Goal: Task Accomplishment & Management: Manage account settings

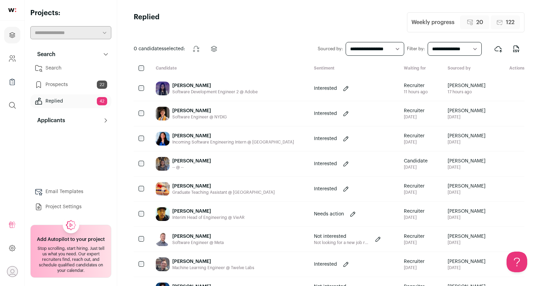
click at [81, 102] on link "Replied 42" at bounding box center [70, 101] width 81 height 14
click at [72, 67] on link "Search" at bounding box center [70, 68] width 81 height 14
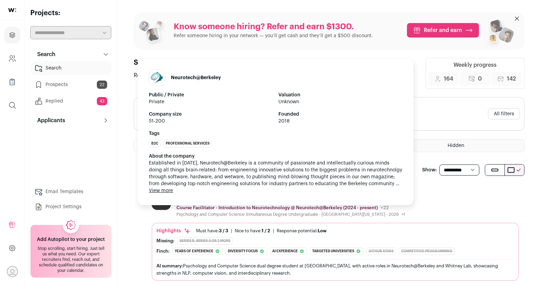
click at [245, 206] on p "Course Facilitator - Introduction to Neurotechnology @ Neurotech@Berkeley (2024…" at bounding box center [276, 208] width 201 height 6
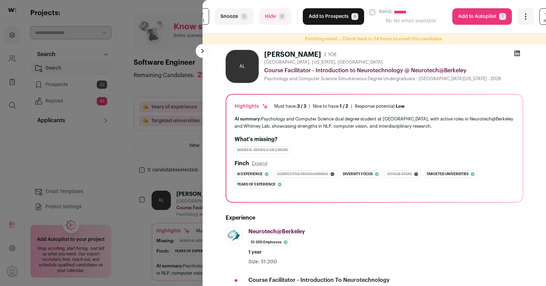
click at [266, 10] on button "Hide R" at bounding box center [275, 16] width 32 height 17
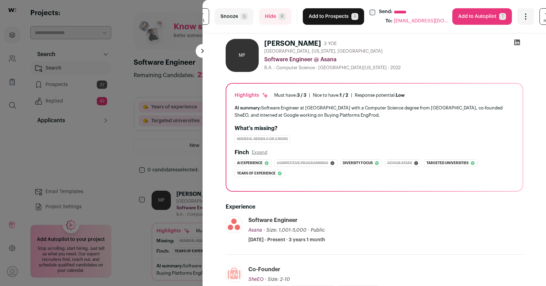
click at [339, 16] on button "Add to Prospects A" at bounding box center [333, 16] width 61 height 17
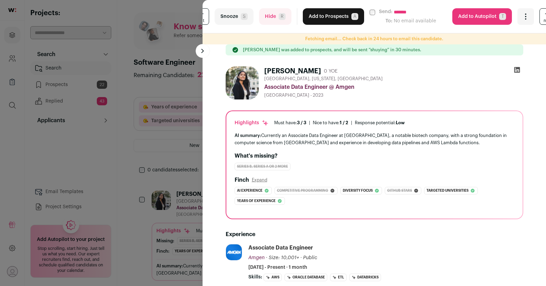
click at [313, 19] on button "Add to Prospects A" at bounding box center [333, 16] width 61 height 17
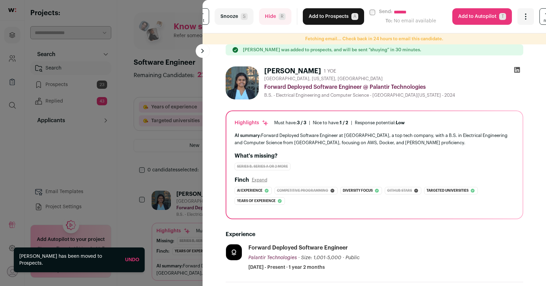
click at [309, 16] on button "Add to Prospects A" at bounding box center [333, 16] width 61 height 17
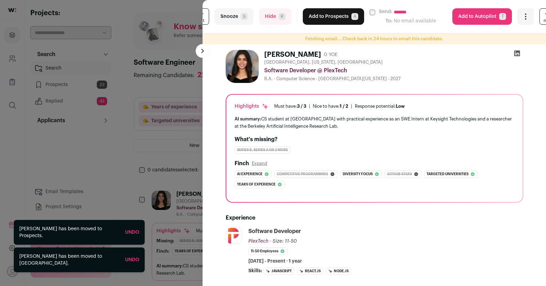
click at [309, 16] on button "Add to Prospects A" at bounding box center [333, 16] width 61 height 17
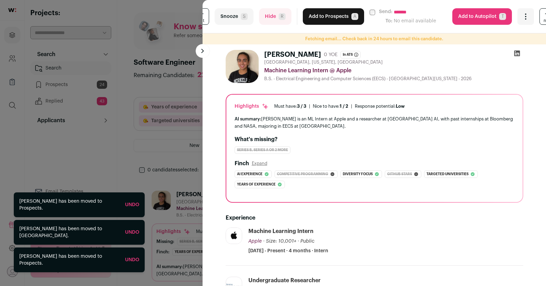
click at [315, 16] on button "Add to Prospects A" at bounding box center [333, 16] width 61 height 17
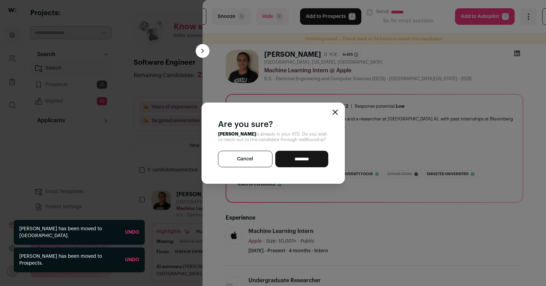
drag, startPoint x: 246, startPoint y: 161, endPoint x: 258, endPoint y: 127, distance: 35.4
click at [246, 161] on button "Cancel" at bounding box center [245, 159] width 55 height 17
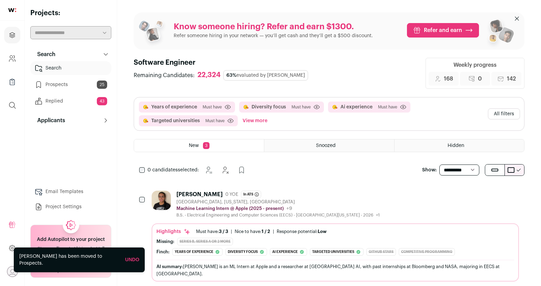
click at [192, 198] on div "Swetha Rajkumar" at bounding box center [199, 194] width 46 height 7
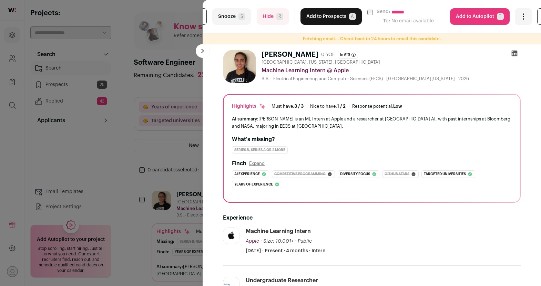
click at [278, 22] on button "Hide R" at bounding box center [273, 16] width 32 height 17
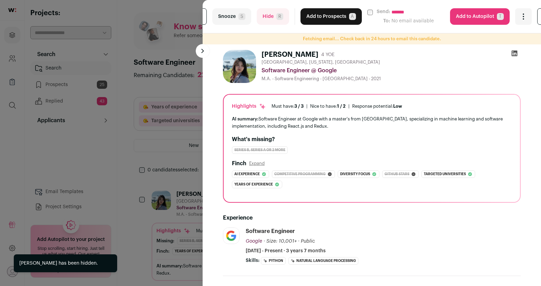
click at [310, 18] on button "Add to Prospects A" at bounding box center [330, 16] width 61 height 17
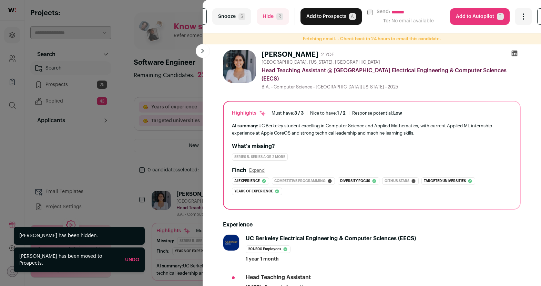
click at [263, 15] on button "Hide R" at bounding box center [273, 16] width 32 height 17
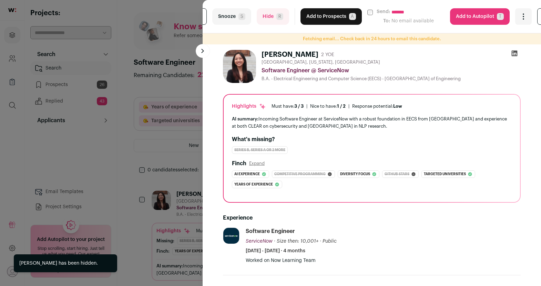
click at [276, 17] on span "R" at bounding box center [279, 16] width 7 height 7
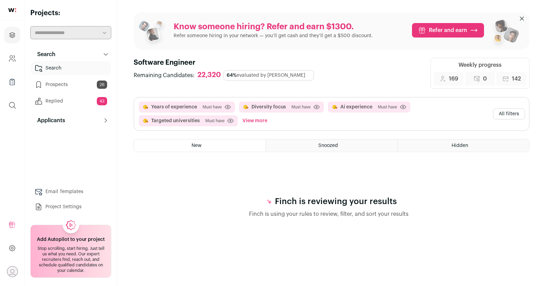
click at [258, 120] on button "View more" at bounding box center [255, 120] width 28 height 11
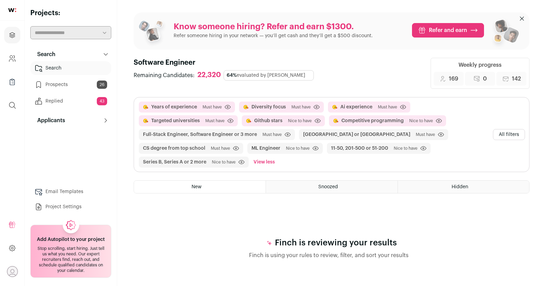
click at [505, 133] on button "All filters" at bounding box center [509, 134] width 32 height 11
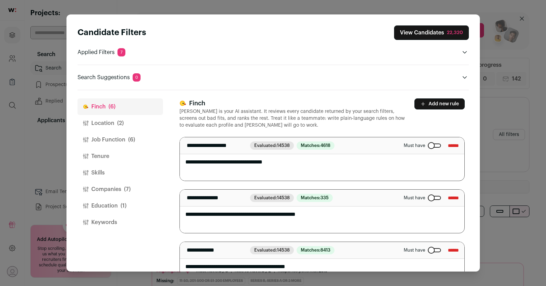
click at [212, 161] on textarea "**********" at bounding box center [319, 158] width 279 height 43
type textarea "**********"
click at [232, 213] on textarea "**********" at bounding box center [319, 211] width 279 height 43
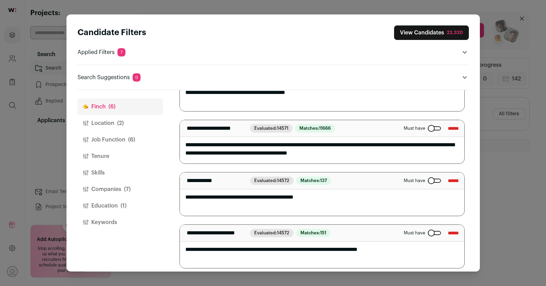
scroll to position [179, 0]
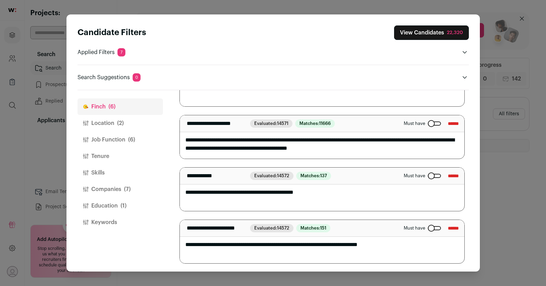
click at [120, 123] on span "(2)" at bounding box center [120, 123] width 7 height 8
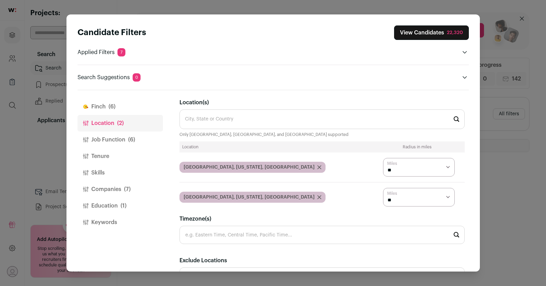
scroll to position [44, 0]
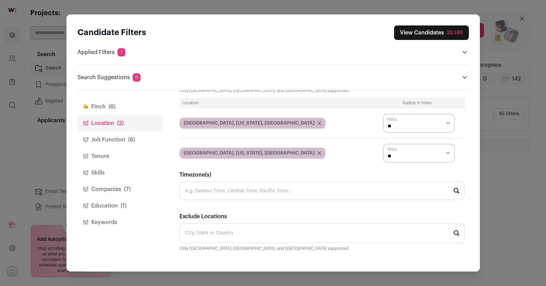
click at [119, 139] on button "Job Function (6)" at bounding box center [120, 140] width 85 height 17
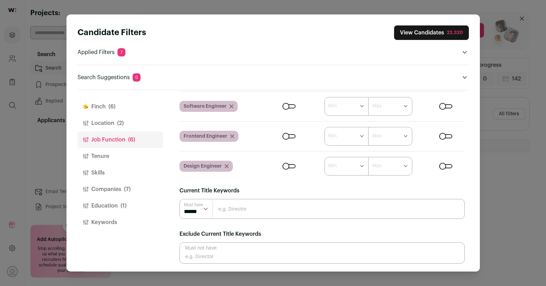
scroll to position [0, 0]
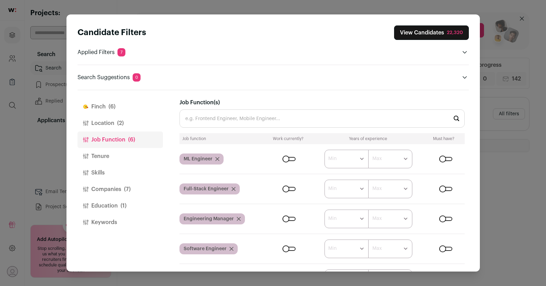
click at [98, 191] on button "Companies (7)" at bounding box center [120, 189] width 85 height 17
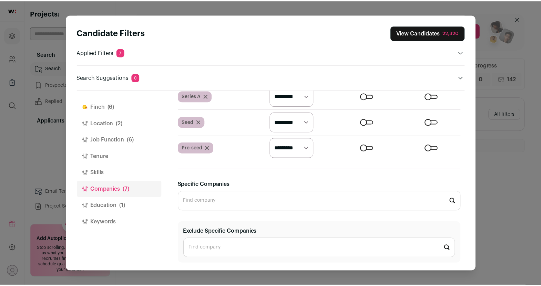
scroll to position [347, 0]
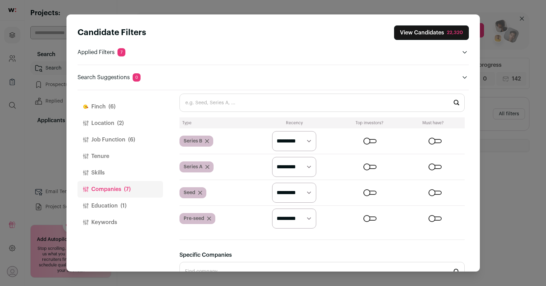
click at [364, 217] on div "Close modal via background" at bounding box center [369, 219] width 13 height 4
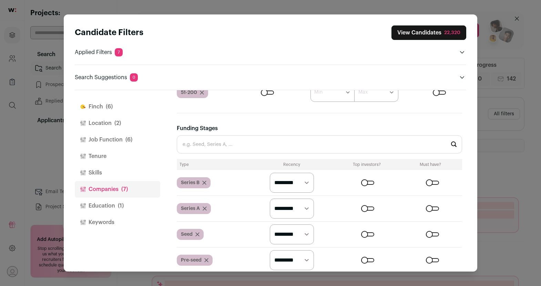
scroll to position [265, 0]
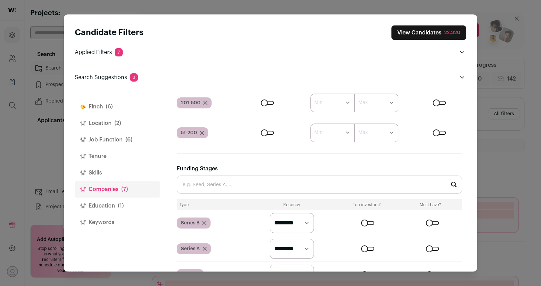
click at [304, 218] on select "********* ******* ******" at bounding box center [292, 223] width 44 height 20
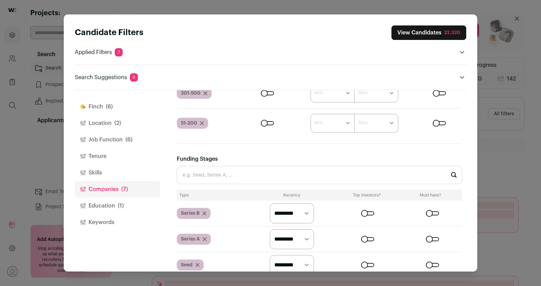
scroll to position [319, 0]
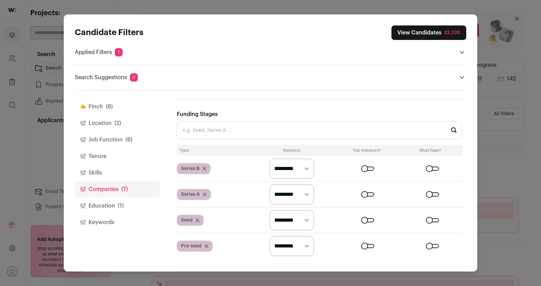
click at [114, 203] on button "Education (1)" at bounding box center [117, 206] width 85 height 17
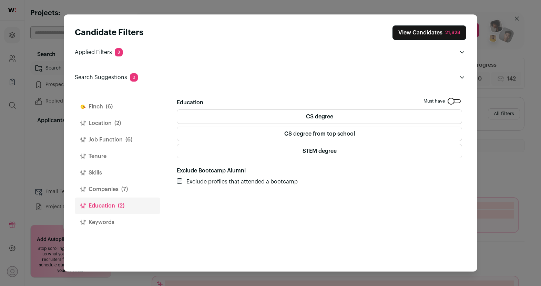
click at [416, 35] on button "View Candidates 21,828" at bounding box center [429, 32] width 74 height 14
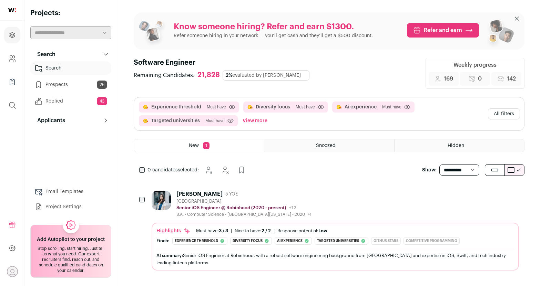
click at [231, 197] on div "Yara Akiki 5 YOE" at bounding box center [243, 194] width 135 height 7
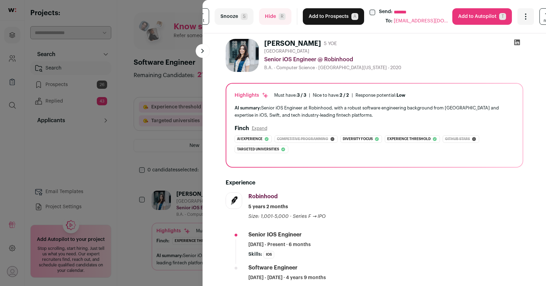
click at [272, 23] on button "Hide R" at bounding box center [275, 16] width 32 height 17
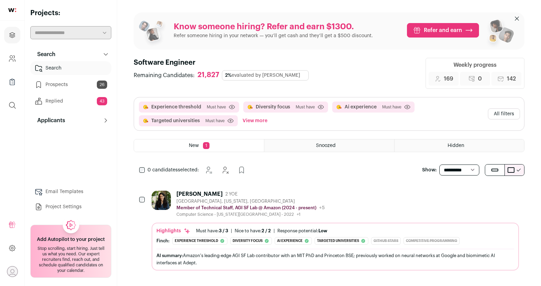
click at [222, 194] on div "Vibhaalakshmi Sivaraman" at bounding box center [199, 194] width 46 height 7
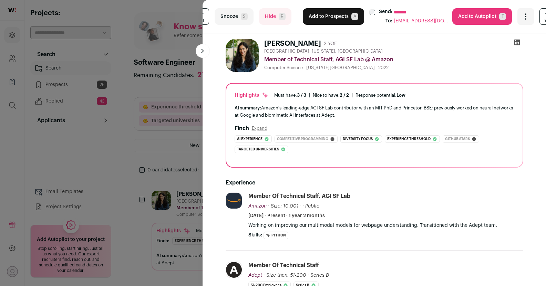
click at [321, 18] on button "Add to Prospects A" at bounding box center [333, 16] width 61 height 17
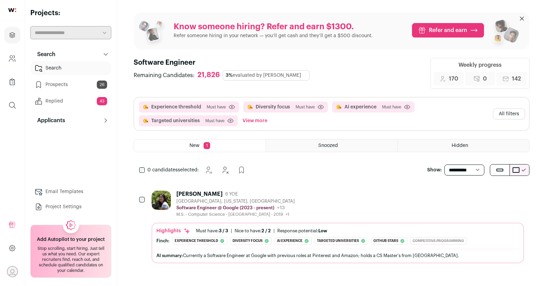
click at [256, 195] on div "Minxuan Cao 6 YOE" at bounding box center [235, 194] width 119 height 7
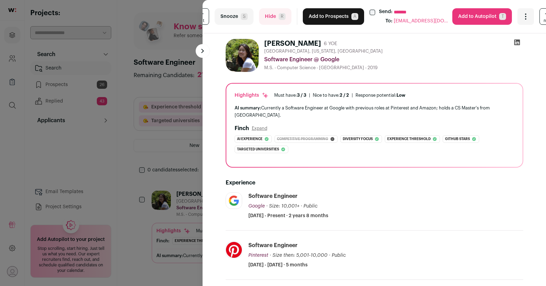
click at [320, 18] on button "Add to Prospects A" at bounding box center [333, 16] width 61 height 17
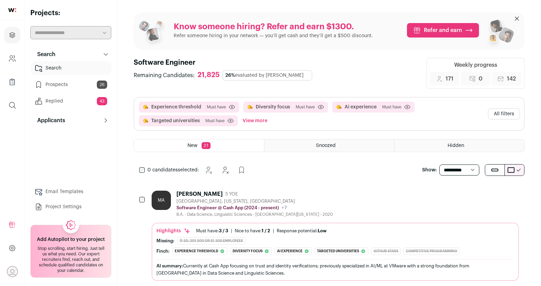
click at [172, 213] on div "MA" at bounding box center [163, 204] width 22 height 27
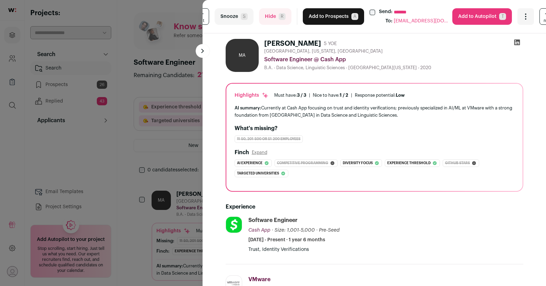
click at [273, 21] on button "Hide R" at bounding box center [275, 16] width 32 height 17
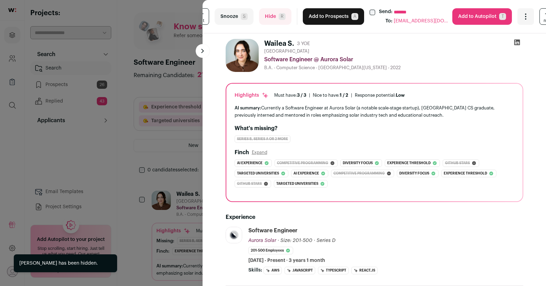
click at [317, 16] on button "Add to Prospects A" at bounding box center [333, 16] width 61 height 17
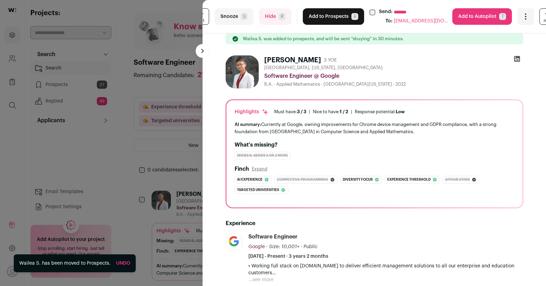
click at [317, 16] on button "Add to Prospects A" at bounding box center [333, 16] width 61 height 17
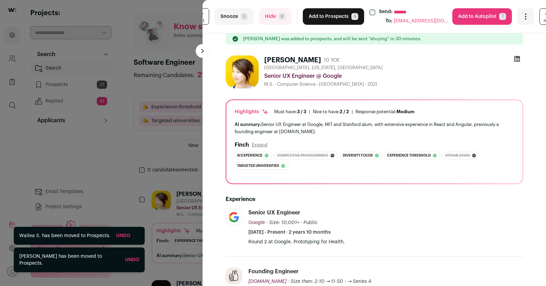
click at [317, 16] on button "Add to Prospects A" at bounding box center [333, 16] width 61 height 17
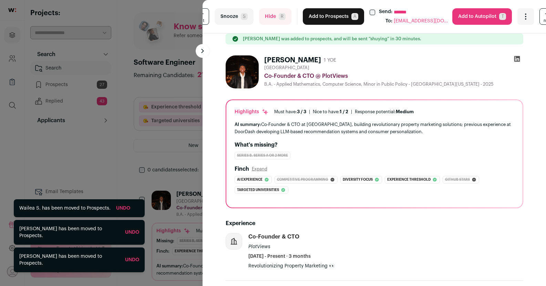
click at [281, 17] on span "R" at bounding box center [282, 16] width 7 height 7
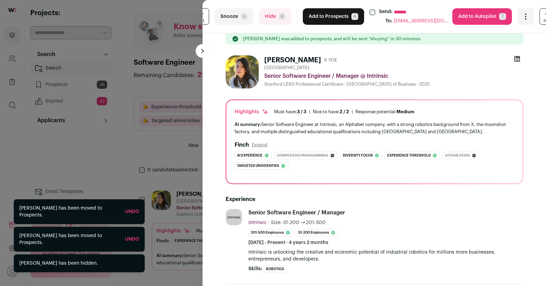
click at [315, 16] on button "Add to Prospects A" at bounding box center [333, 16] width 61 height 17
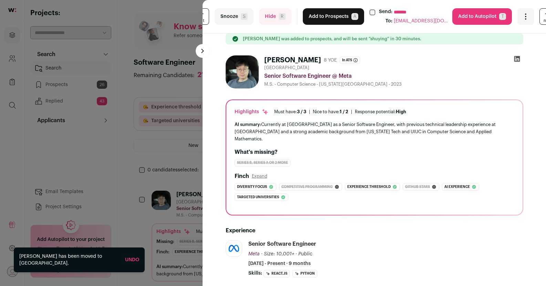
click at [315, 16] on button "Add to Prospects A" at bounding box center [333, 16] width 61 height 17
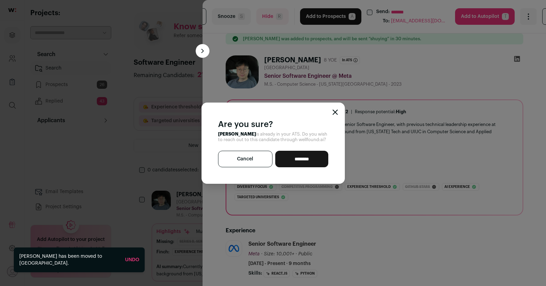
click at [253, 158] on button "Cancel" at bounding box center [245, 159] width 55 height 17
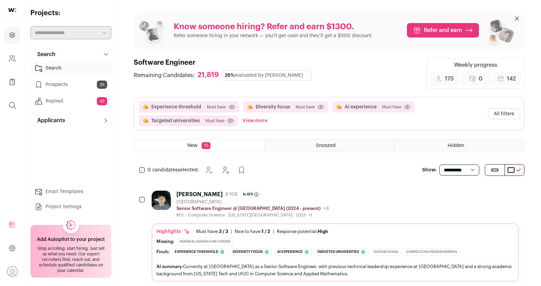
click at [195, 191] on div "John W Choi" at bounding box center [199, 194] width 46 height 7
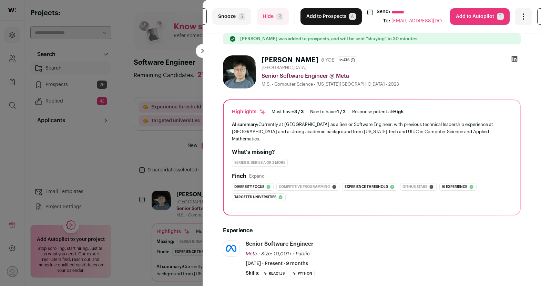
drag, startPoint x: 298, startPoint y: 59, endPoint x: 258, endPoint y: 62, distance: 40.0
click at [261, 62] on div "John W Choi 8 YOE In ATS Software Engineer Aug 28, 2025" at bounding box center [309, 60] width 96 height 10
copy h1 "John W Choi"
click at [268, 19] on button "Hide R" at bounding box center [273, 16] width 32 height 17
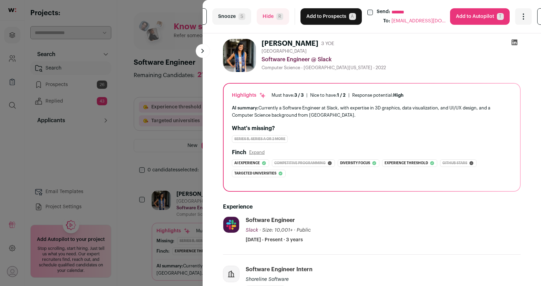
click at [333, 18] on button "Add to Prospects A" at bounding box center [330, 16] width 61 height 17
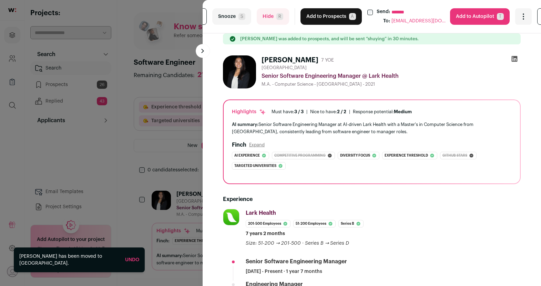
click at [327, 16] on button "Add to Prospects A" at bounding box center [330, 16] width 61 height 17
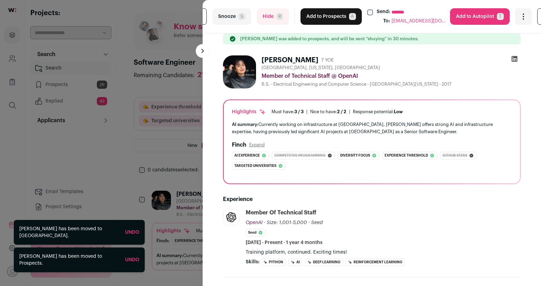
click at [327, 16] on button "Add to Prospects A" at bounding box center [330, 16] width 61 height 17
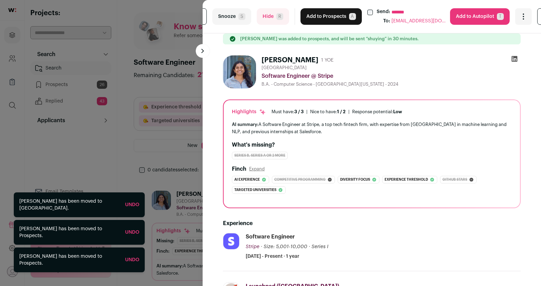
click at [324, 17] on button "Add to Prospects A" at bounding box center [330, 16] width 61 height 17
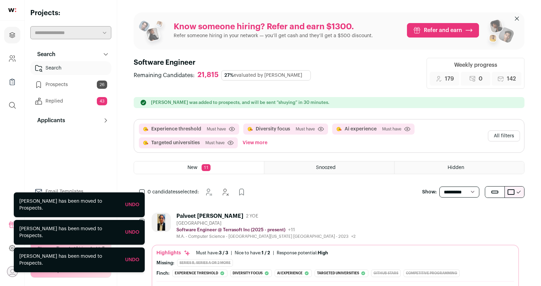
click at [186, 217] on div "Palveet Kaur Saluja" at bounding box center [209, 216] width 67 height 7
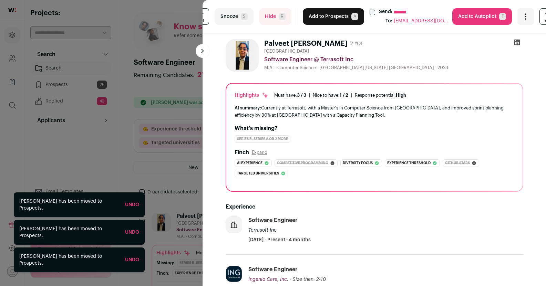
click at [336, 17] on button "Add to Prospects A" at bounding box center [333, 16] width 61 height 17
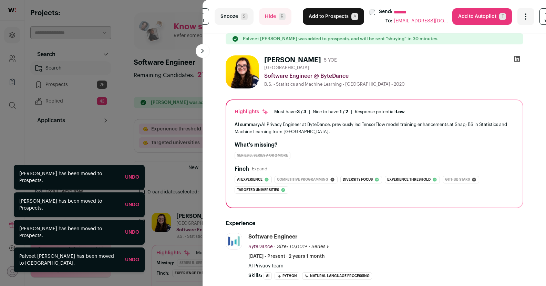
click at [336, 17] on button "Add to Prospects A" at bounding box center [333, 16] width 61 height 17
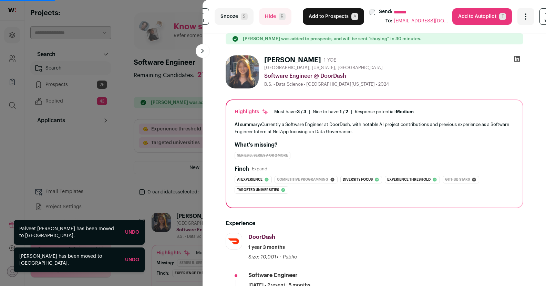
click at [336, 17] on button "Add to Prospects A" at bounding box center [333, 16] width 61 height 17
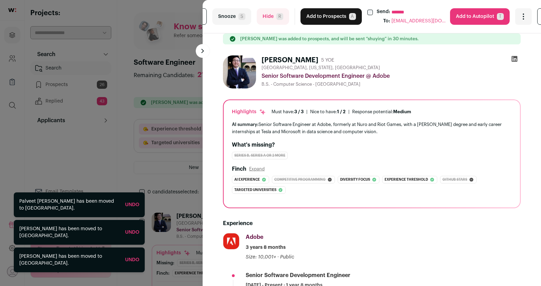
click at [336, 17] on button "Add to Prospects A" at bounding box center [330, 16] width 61 height 17
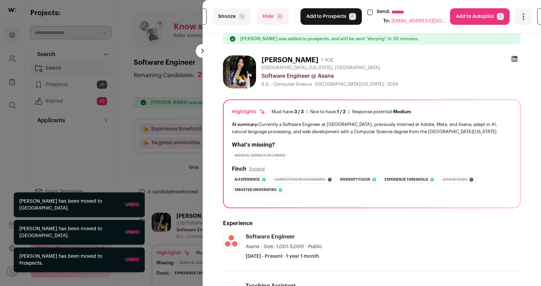
click at [336, 17] on button "Add to Prospects A" at bounding box center [330, 16] width 61 height 17
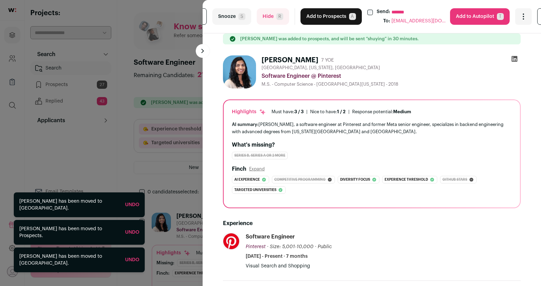
click at [336, 17] on button "Add to Prospects A" at bounding box center [330, 16] width 61 height 17
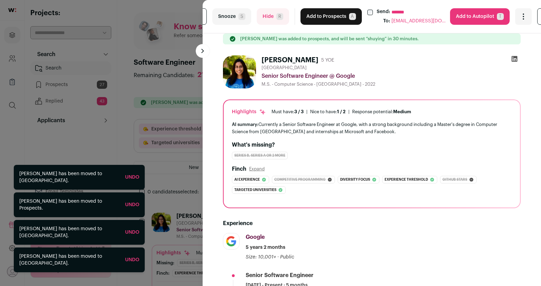
click at [328, 18] on button "Add to Prospects A" at bounding box center [330, 16] width 61 height 17
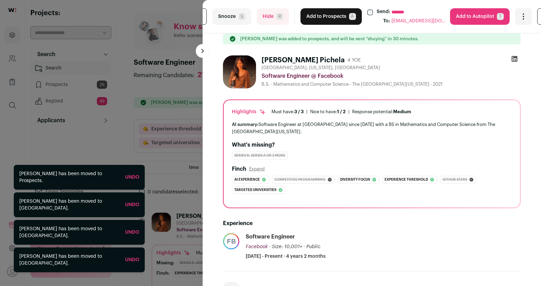
click at [328, 18] on button "Add to Prospects A" at bounding box center [330, 16] width 61 height 17
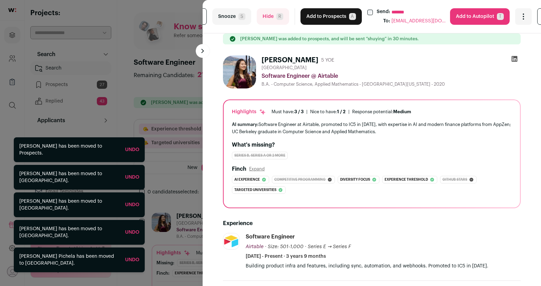
click at [328, 18] on button "Add to Prospects A" at bounding box center [330, 16] width 61 height 17
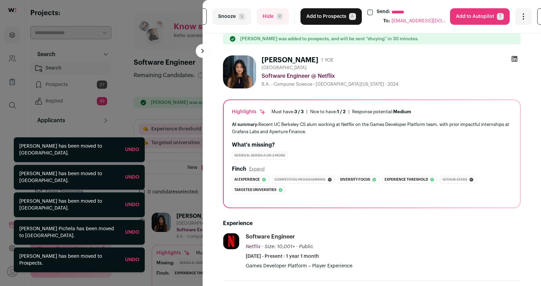
click at [329, 18] on button "Add to Prospects A" at bounding box center [330, 16] width 61 height 17
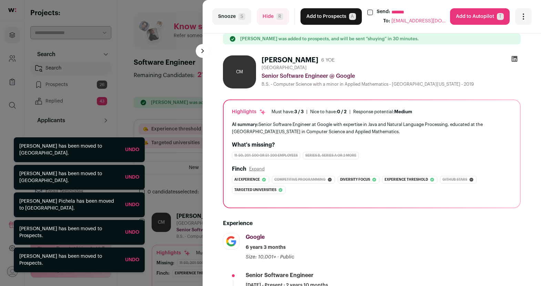
click at [329, 18] on button "Add to Prospects A" at bounding box center [330, 16] width 61 height 17
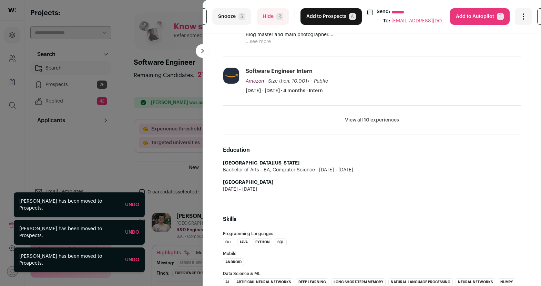
scroll to position [349, 0]
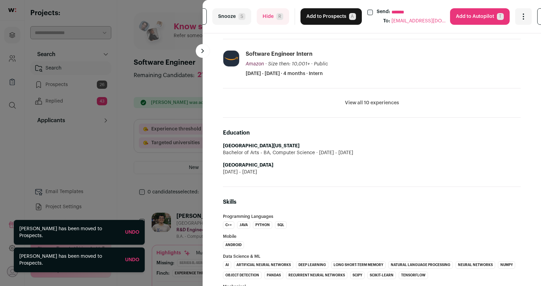
click at [266, 18] on button "Hide R" at bounding box center [273, 16] width 32 height 17
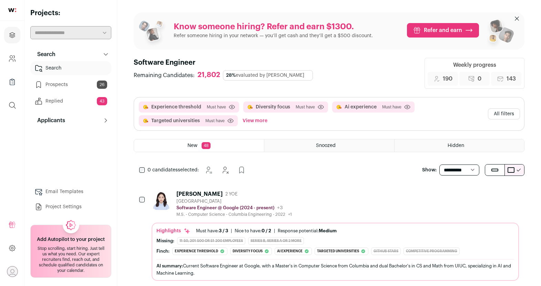
click at [234, 192] on div "Wen Song 2 YOE" at bounding box center [233, 194] width 115 height 7
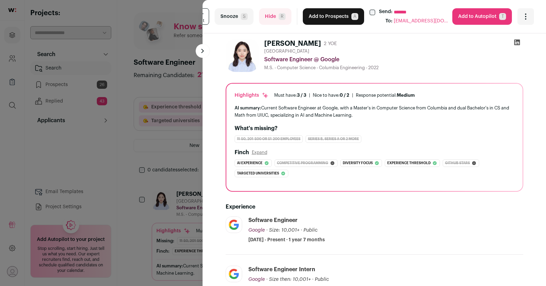
click at [319, 14] on button "Add to Prospects A" at bounding box center [333, 16] width 61 height 17
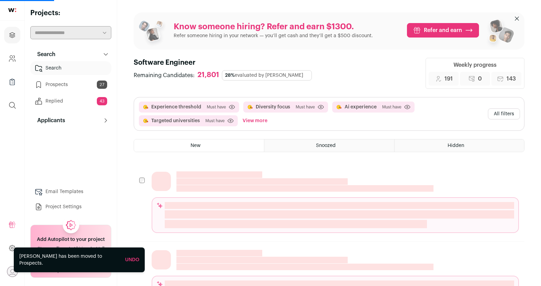
click at [60, 86] on link "Prospects 27" at bounding box center [70, 85] width 81 height 14
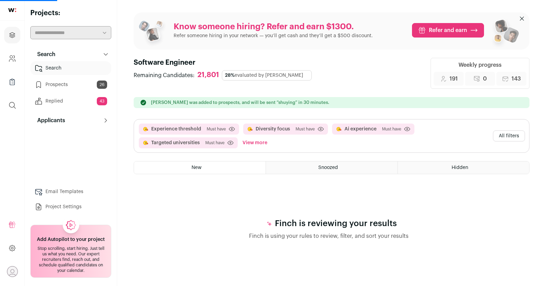
click at [60, 86] on link "Prospects 26" at bounding box center [70, 85] width 81 height 14
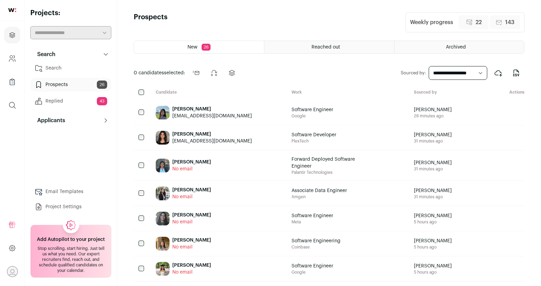
click at [291, 48] on div "Reached out" at bounding box center [329, 47] width 130 height 12
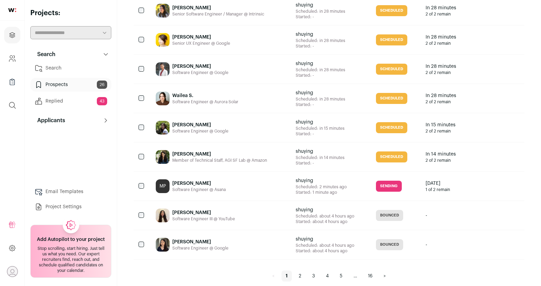
scroll to position [581, 0]
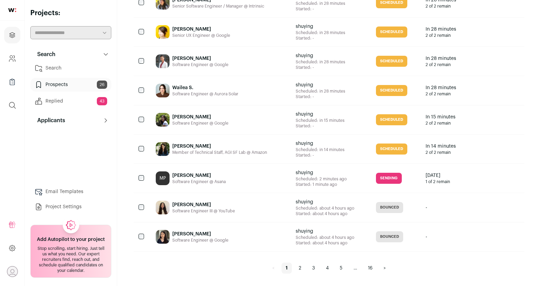
click at [301, 267] on link "2" at bounding box center [300, 268] width 11 height 11
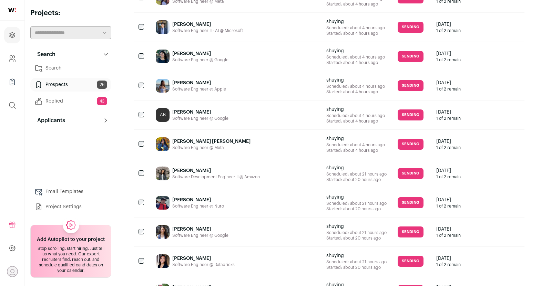
scroll to position [581, 0]
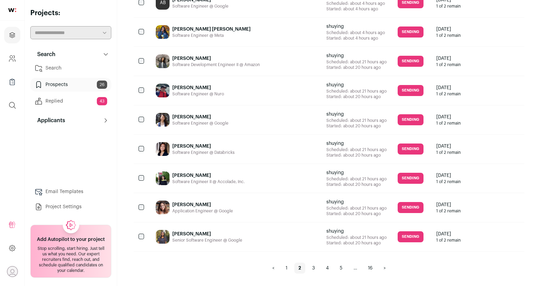
click at [309, 268] on link "3" at bounding box center [313, 268] width 11 height 11
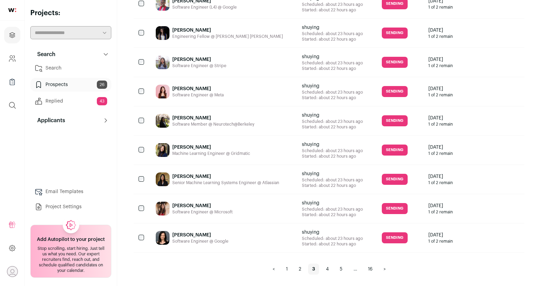
scroll to position [581, 0]
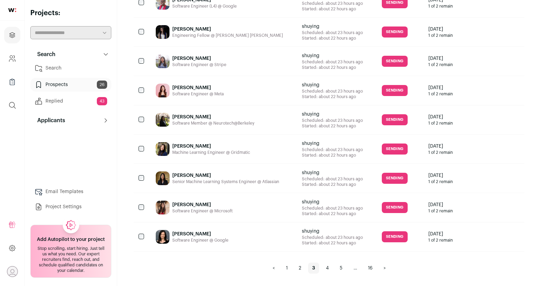
click at [327, 270] on link "4" at bounding box center [327, 268] width 11 height 11
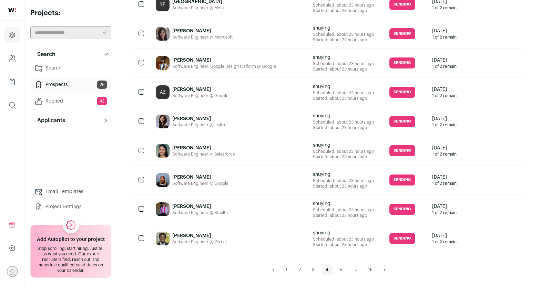
scroll to position [581, 0]
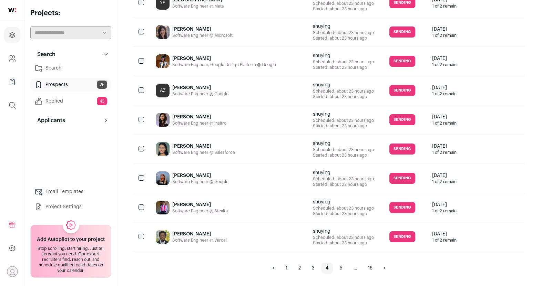
click at [339, 268] on link "5" at bounding box center [341, 268] width 11 height 11
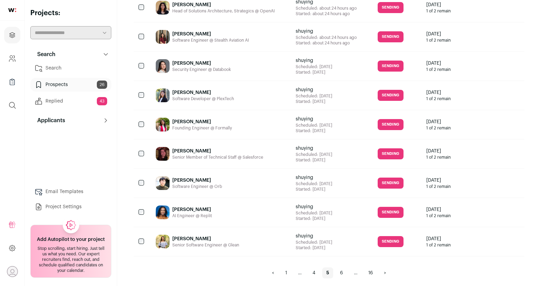
scroll to position [581, 0]
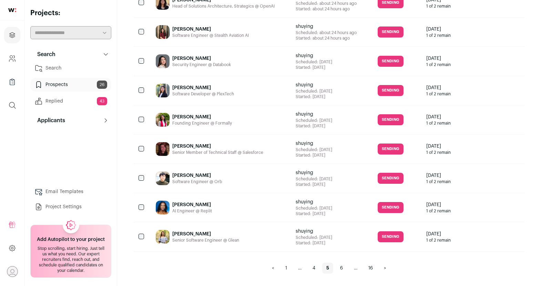
click at [337, 270] on link "6" at bounding box center [341, 268] width 11 height 11
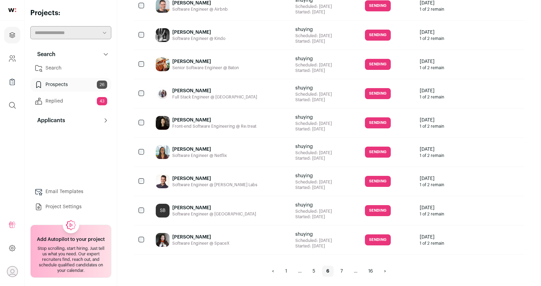
scroll to position [581, 0]
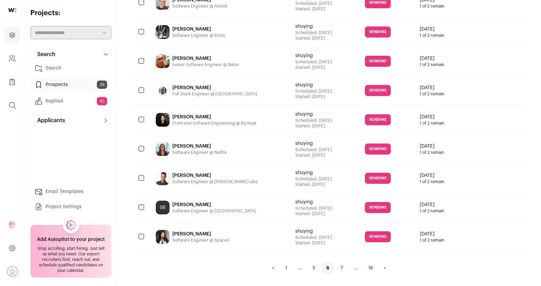
click at [341, 269] on link "7" at bounding box center [341, 268] width 11 height 11
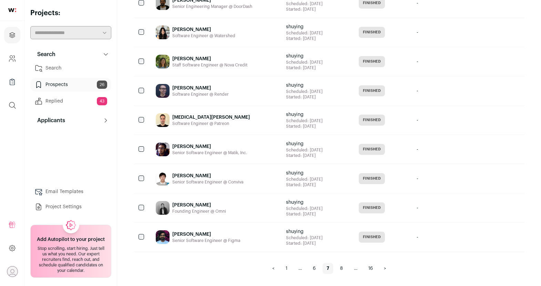
scroll to position [581, 0]
click at [281, 267] on link "1" at bounding box center [286, 268] width 10 height 11
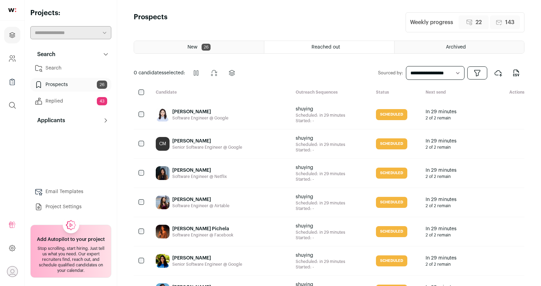
click at [62, 71] on link "Search" at bounding box center [70, 68] width 81 height 14
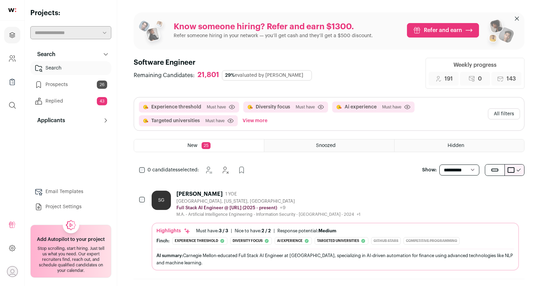
click at [64, 71] on link "Search" at bounding box center [70, 68] width 81 height 14
click at [318, 207] on div "Full Stack AI Engineer @ Auditoria.AI (2025 - present) Auditoria.AI Public / Pr…" at bounding box center [268, 208] width 184 height 7
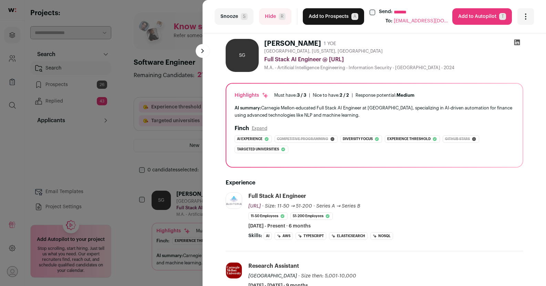
click at [316, 19] on button "Add to Prospects A" at bounding box center [333, 16] width 61 height 17
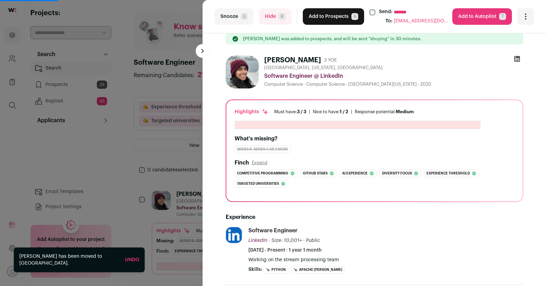
click at [318, 18] on button "Add to Prospects A" at bounding box center [333, 16] width 61 height 17
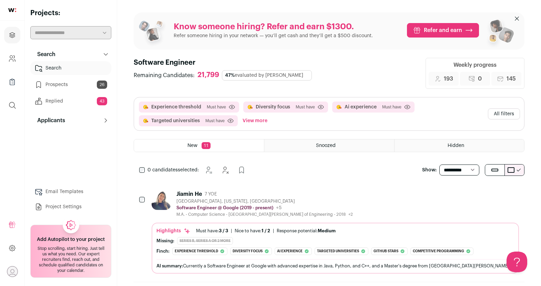
click at [281, 199] on div "[GEOGRAPHIC_DATA], [US_STATE], [GEOGRAPHIC_DATA]" at bounding box center [264, 202] width 176 height 6
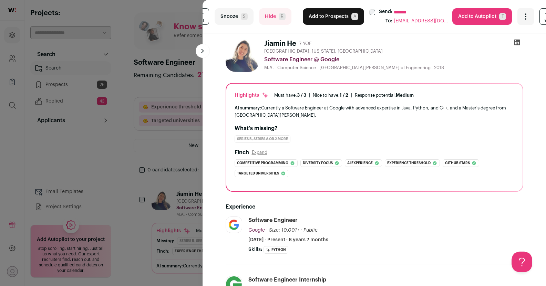
click at [337, 16] on button "Add to Prospects A" at bounding box center [333, 16] width 61 height 17
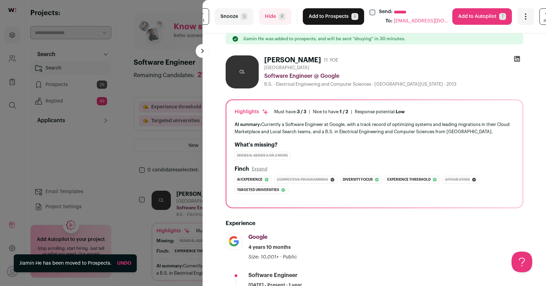
click at [330, 14] on button "Add to Prospects A" at bounding box center [333, 16] width 61 height 17
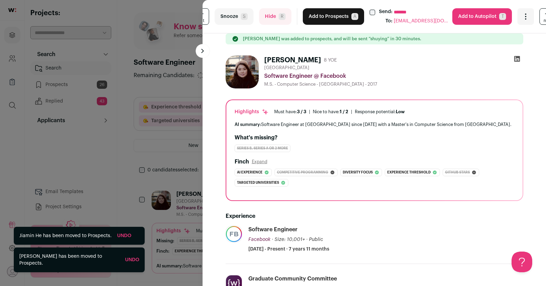
click at [330, 15] on button "Add to Prospects A" at bounding box center [333, 16] width 61 height 17
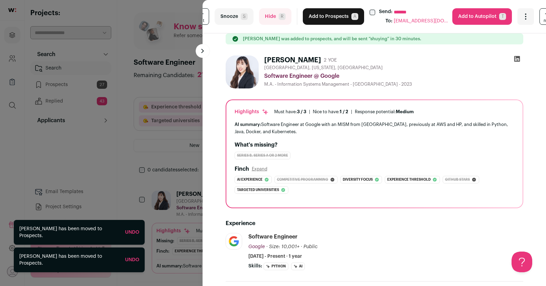
click at [330, 14] on button "Add to Prospects A" at bounding box center [333, 16] width 61 height 17
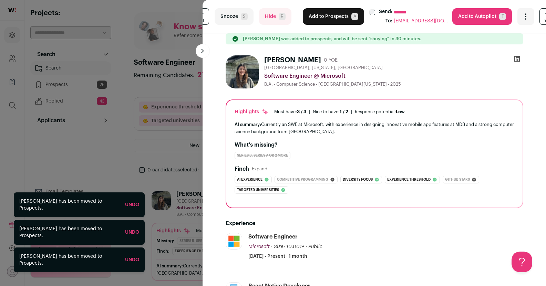
click at [330, 14] on button "Add to Prospects A" at bounding box center [333, 16] width 61 height 17
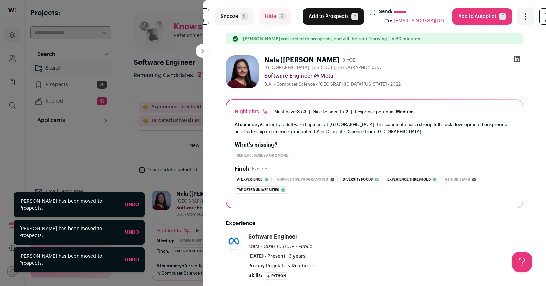
click at [330, 14] on button "Add to Prospects A" at bounding box center [333, 16] width 61 height 17
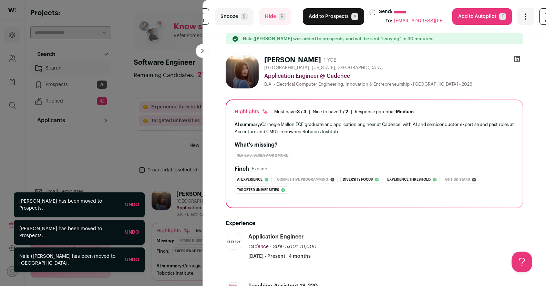
click at [330, 14] on button "Add to Prospects A" at bounding box center [333, 16] width 61 height 17
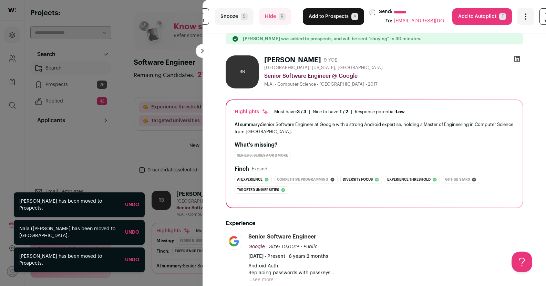
click at [330, 14] on button "Add to Prospects A" at bounding box center [333, 16] width 61 height 17
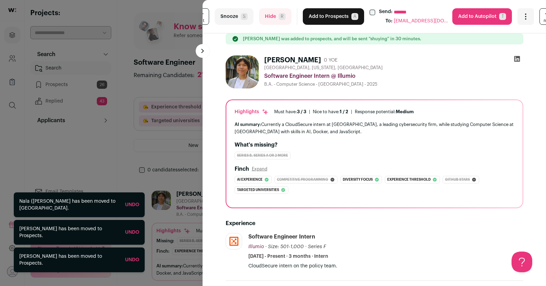
click at [263, 18] on button "Hide R" at bounding box center [275, 16] width 32 height 17
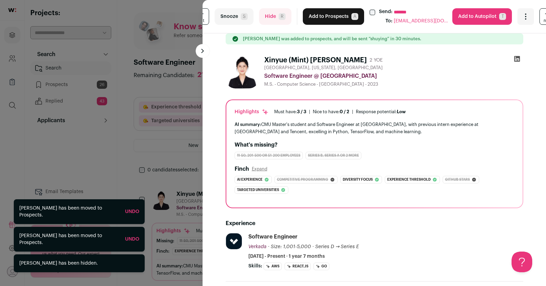
click at [320, 16] on button "Add to Prospects A" at bounding box center [333, 16] width 61 height 17
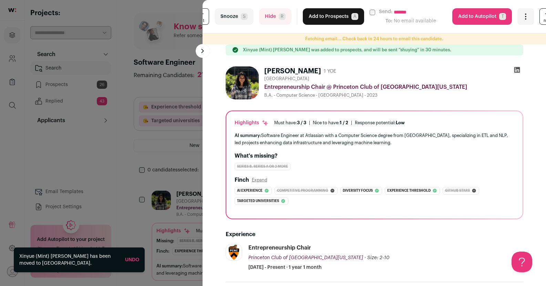
click at [320, 16] on button "Add to Prospects A" at bounding box center [333, 16] width 61 height 17
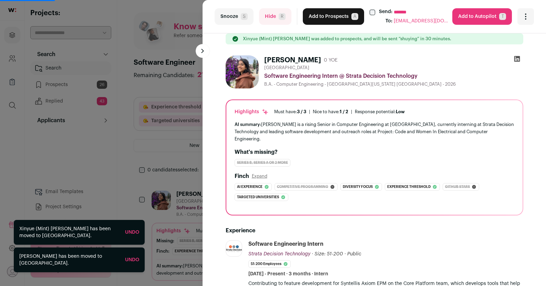
click at [320, 16] on button "Add to Prospects A" at bounding box center [333, 16] width 61 height 17
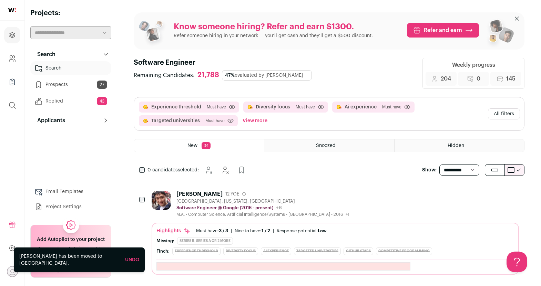
click at [475, 171] on select "**********" at bounding box center [459, 170] width 40 height 11
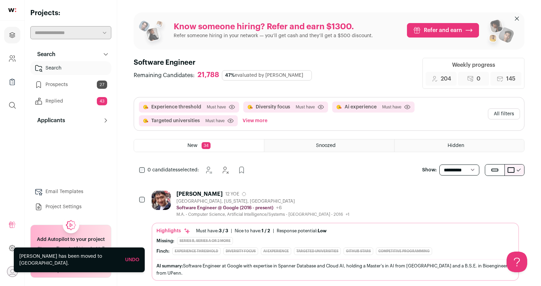
select select "**"
click at [439, 165] on select "**********" at bounding box center [459, 170] width 40 height 11
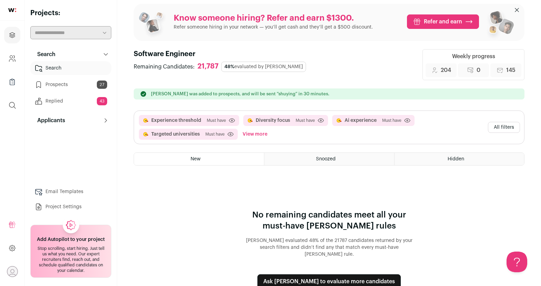
scroll to position [17, 0]
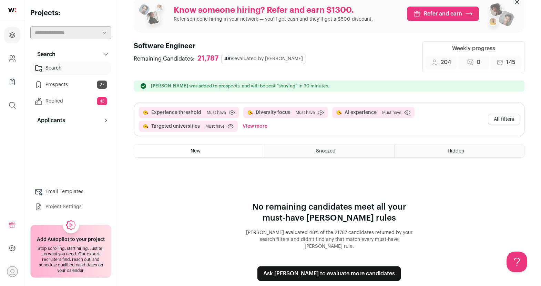
click at [304, 267] on button "Ask [PERSON_NAME] to evaluate more candidates" at bounding box center [328, 274] width 143 height 14
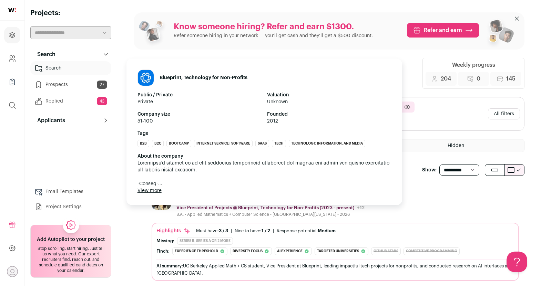
scroll to position [0, 0]
